Goal: Information Seeking & Learning: Learn about a topic

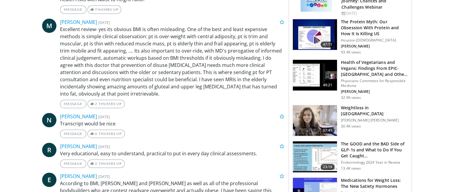
scroll to position [364, 0]
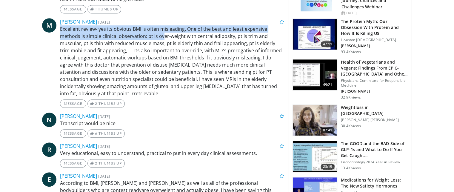
drag, startPoint x: 163, startPoint y: 35, endPoint x: 131, endPoint y: 22, distance: 34.0
click at [131, 22] on div "[PERSON_NAME] [DATE] Message 2 Thumbs Up" at bounding box center [172, 62] width 224 height 89
click at [134, 31] on p "Excellent review- yes its obvious BMI is often misleading. One of the best and …" at bounding box center [172, 61] width 224 height 72
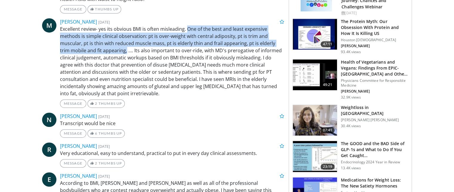
drag, startPoint x: 187, startPoint y: 28, endPoint x: 115, endPoint y: 50, distance: 75.2
click at [115, 50] on p "Excellent review- yes its obvious BMI is often misleading. One of the best and …" at bounding box center [172, 61] width 224 height 72
copy p "One of the best and least expensive methods is simple clinical observation: pt …"
click at [115, 50] on p "Excellent review- yes its obvious BMI is often misleading. One of the best and …" at bounding box center [172, 61] width 224 height 72
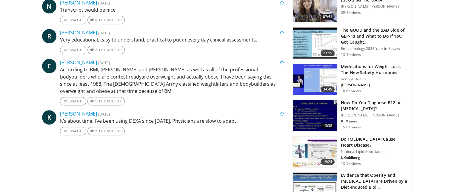
scroll to position [478, 0]
